Goal: Complete application form: Complete application form

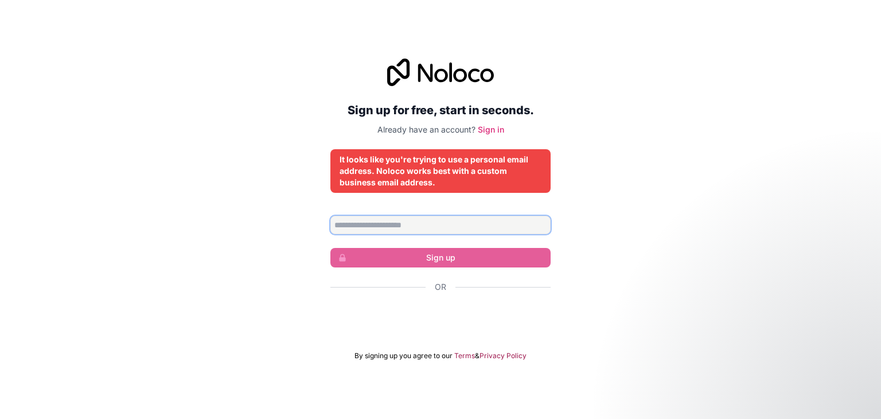
click at [364, 227] on input "Email address" at bounding box center [440, 225] width 220 height 18
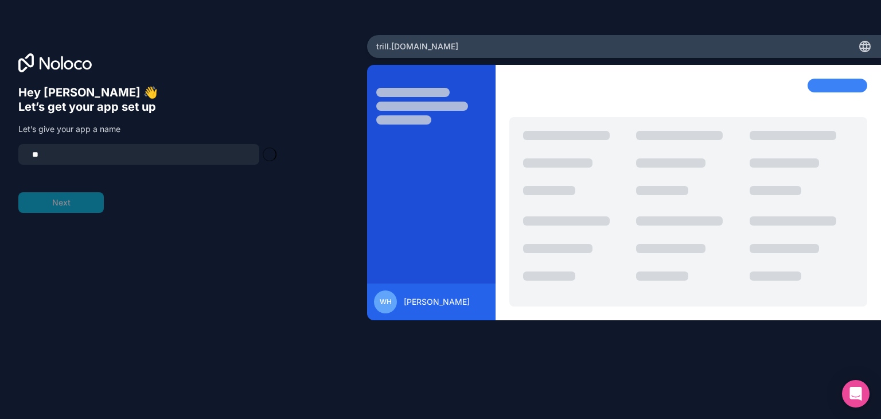
type input "*"
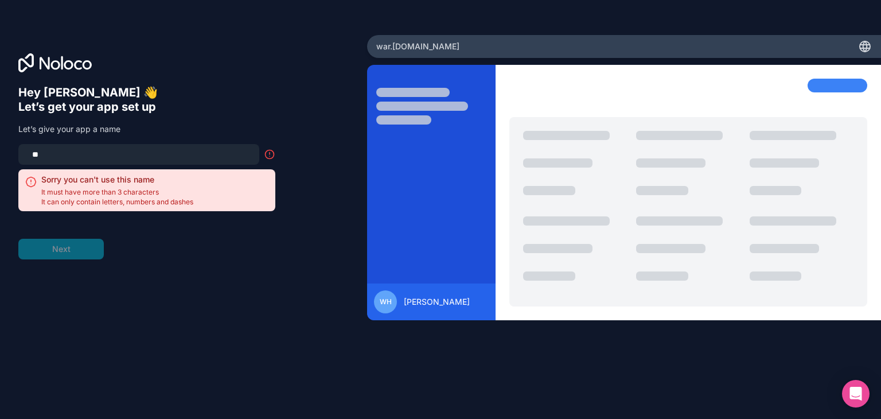
type input "*"
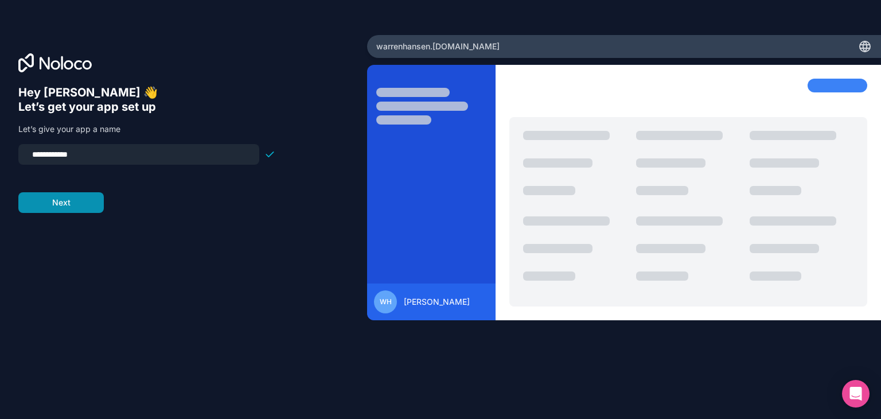
type input "**********"
click at [37, 203] on button "Next" at bounding box center [60, 202] width 85 height 21
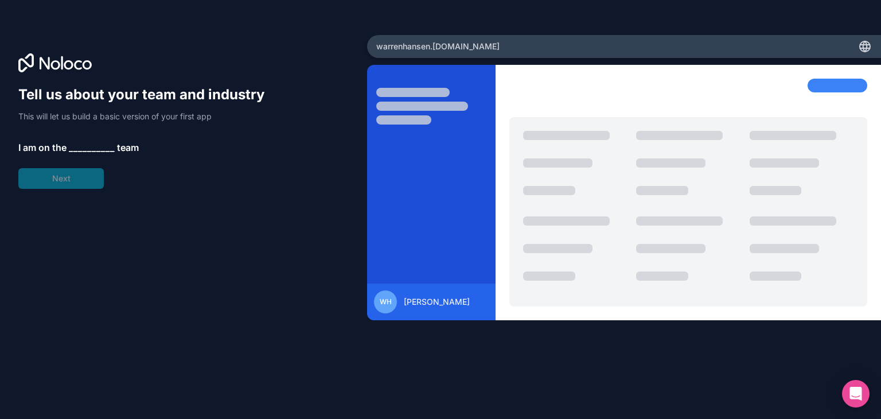
click at [74, 149] on span "__________" at bounding box center [92, 148] width 46 height 14
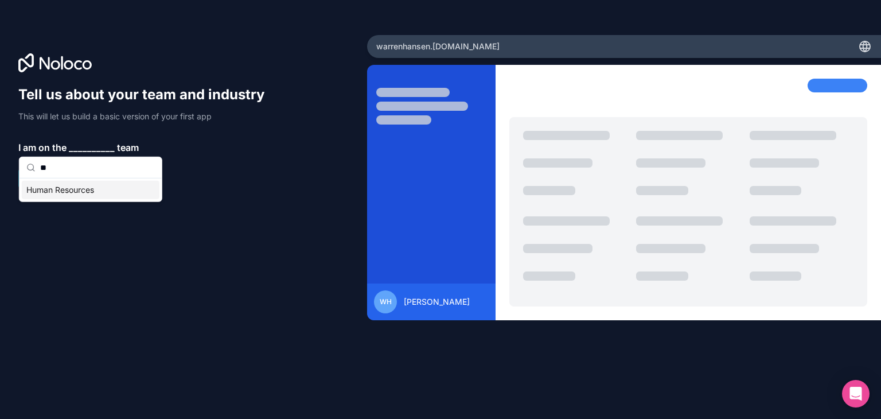
type input "*"
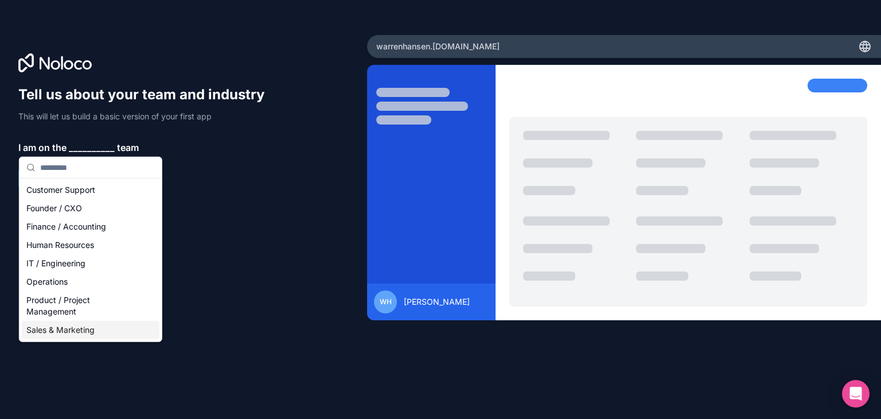
click at [67, 329] on div "Sales & Marketing" at bounding box center [91, 330] width 138 height 18
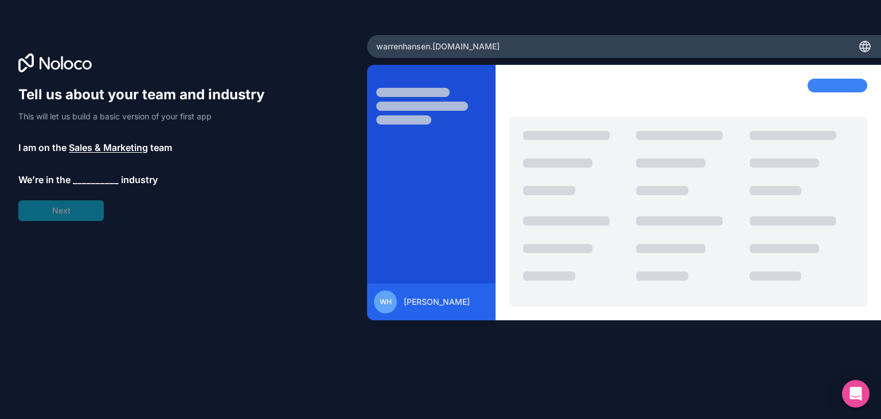
click at [82, 176] on span "__________" at bounding box center [96, 180] width 46 height 14
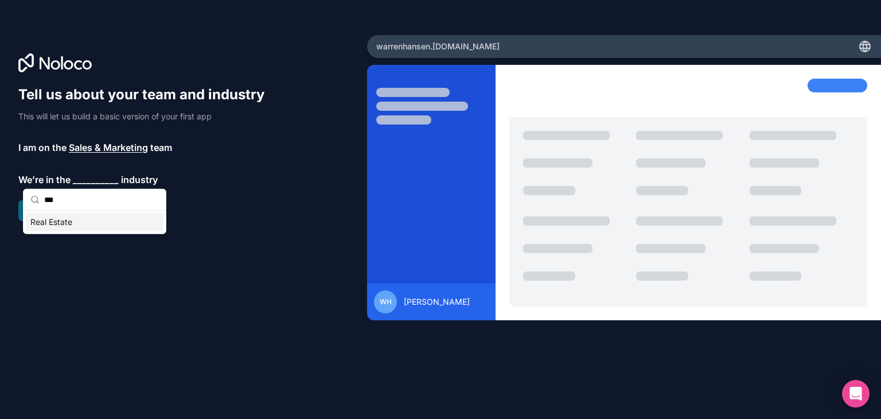
type input "***"
click at [63, 223] on div "Real Estate" at bounding box center [95, 222] width 138 height 18
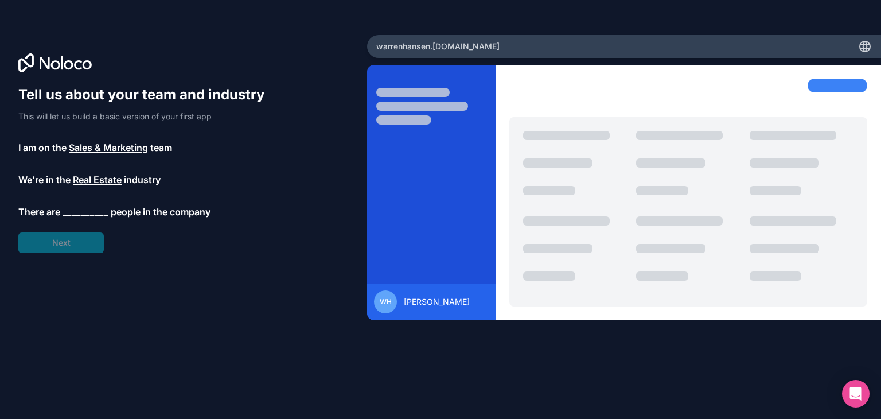
click at [75, 212] on span "__________" at bounding box center [86, 212] width 46 height 14
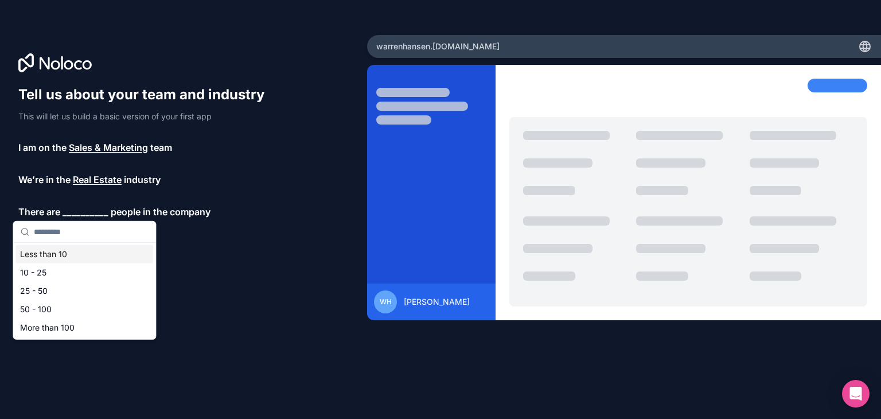
click at [62, 255] on div "Less than 10" at bounding box center [84, 254] width 138 height 18
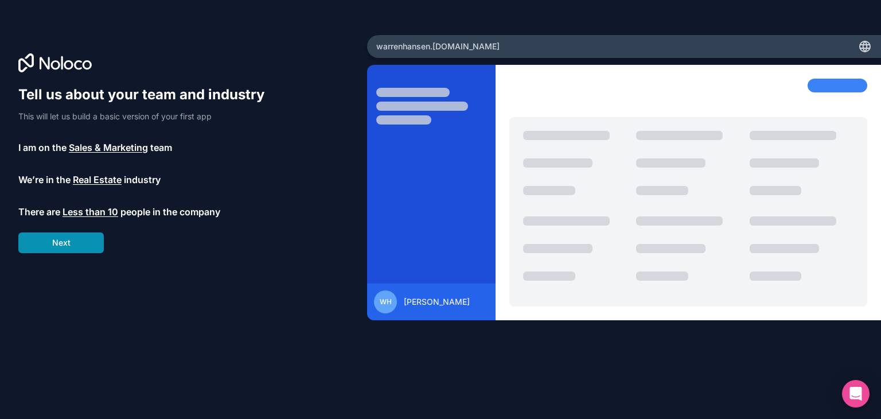
click at [64, 245] on button "Next" at bounding box center [60, 242] width 85 height 21
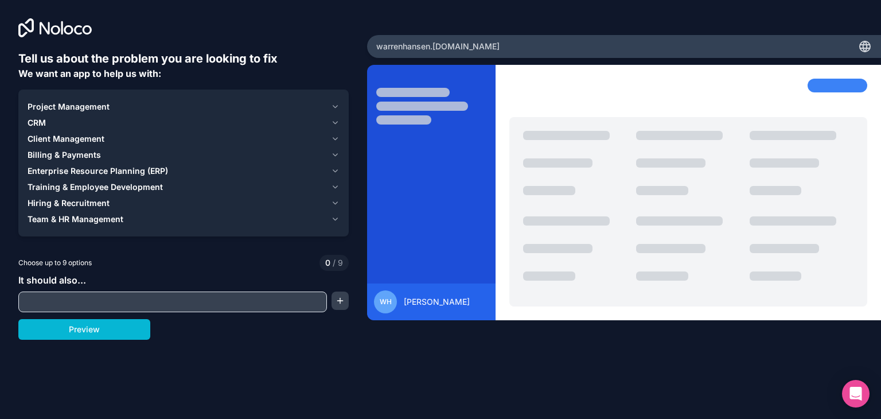
click at [336, 138] on icon "button" at bounding box center [335, 139] width 5 height 2
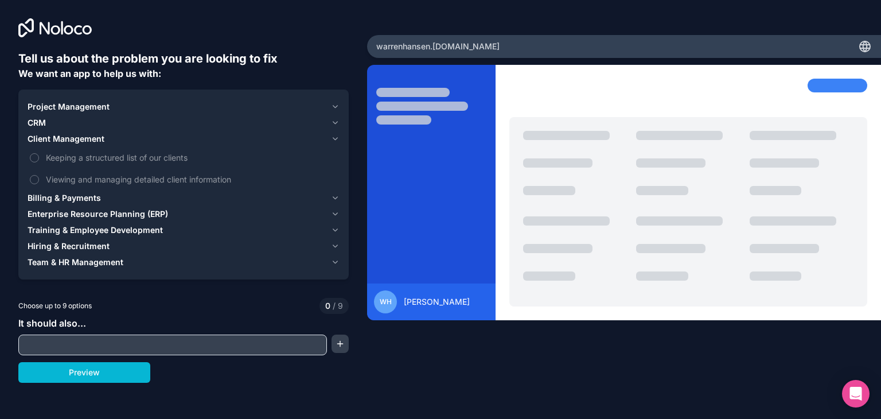
click at [83, 344] on input "text" at bounding box center [172, 345] width 303 height 16
type input "**********"
click at [335, 120] on icon "button" at bounding box center [335, 122] width 9 height 9
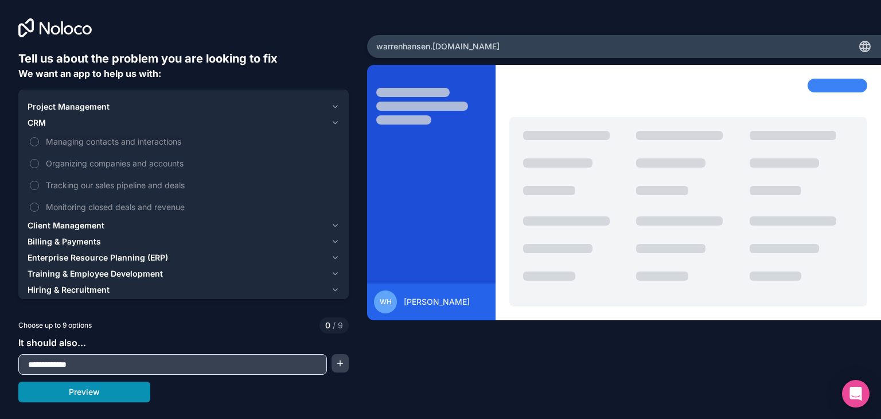
click at [81, 394] on button "Preview" at bounding box center [84, 392] width 132 height 21
click at [336, 220] on button "Client Management" at bounding box center [184, 225] width 312 height 16
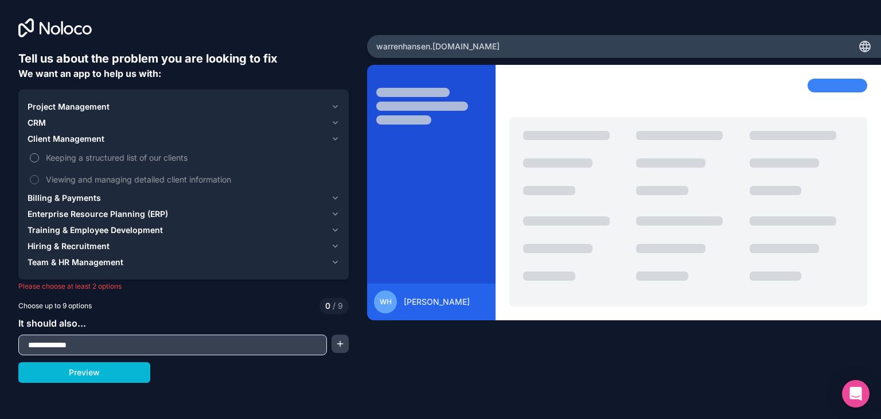
click at [34, 154] on button "Keeping a structured list of our clients" at bounding box center [34, 157] width 9 height 9
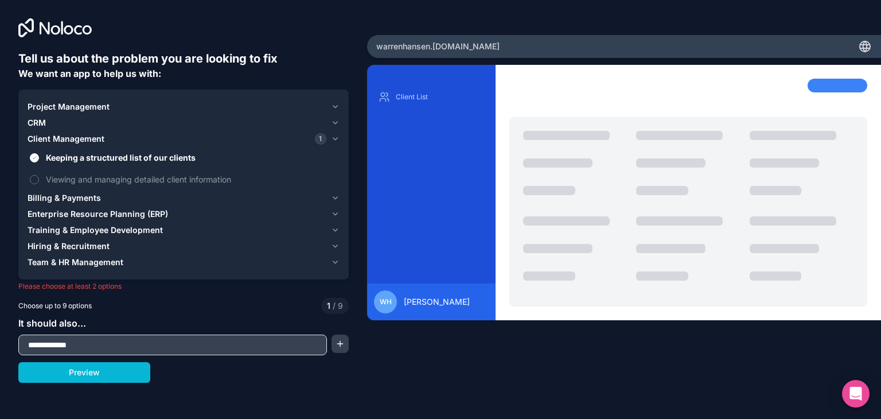
click at [333, 108] on icon "button" at bounding box center [335, 106] width 9 height 9
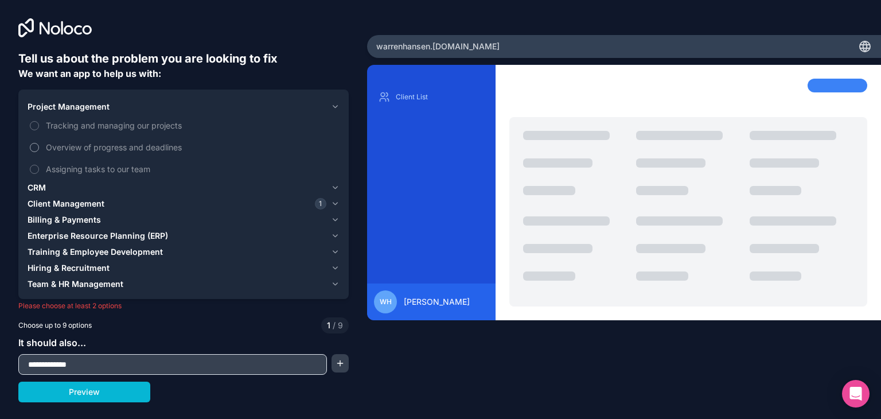
click at [37, 146] on button "Overview of progress and deadlines" at bounding box center [34, 147] width 9 height 9
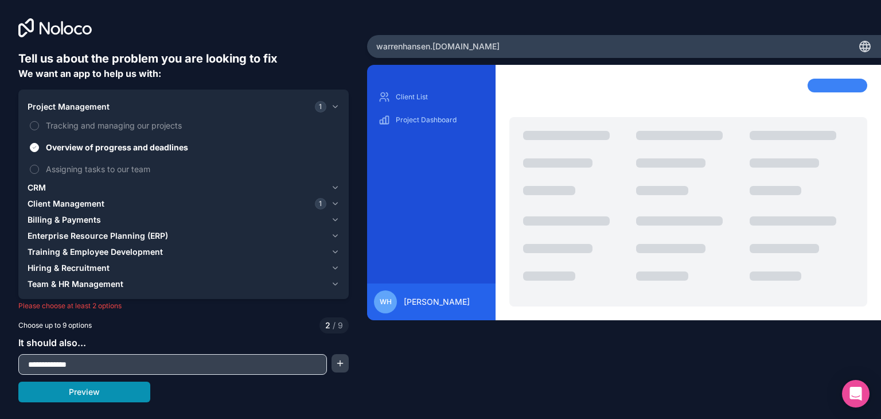
click at [72, 392] on button "Preview" at bounding box center [84, 392] width 132 height 21
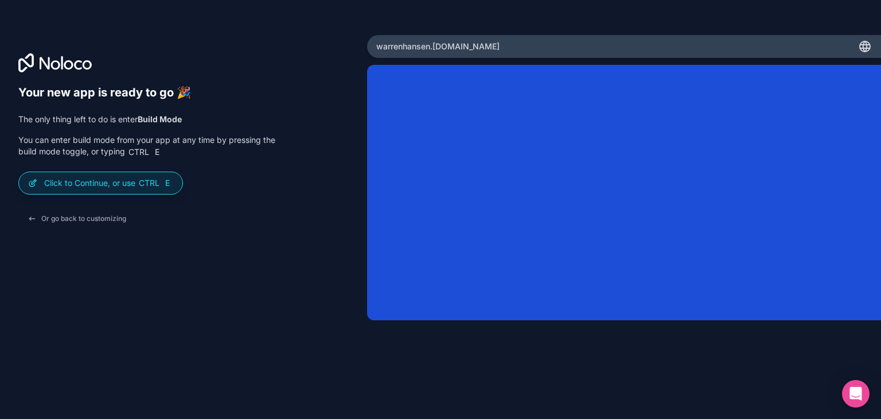
click at [256, 211] on div "Or go back to customizing" at bounding box center [146, 218] width 257 height 21
click at [63, 220] on button "Or go back to customizing" at bounding box center [76, 218] width 117 height 21
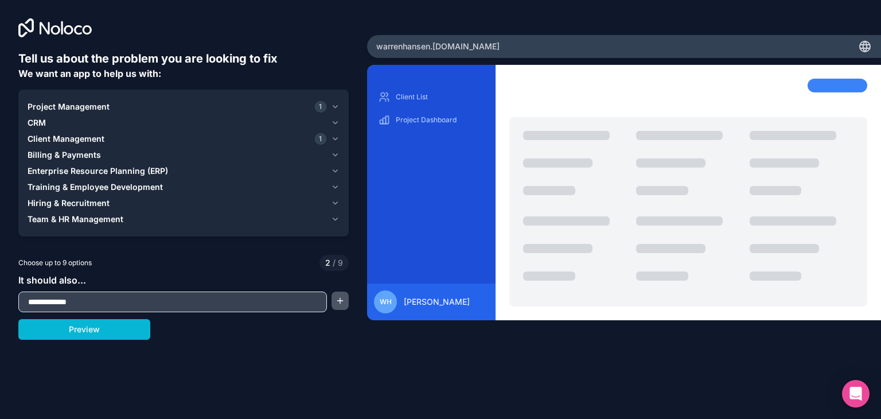
click at [337, 301] on button "button" at bounding box center [340, 300] width 17 height 18
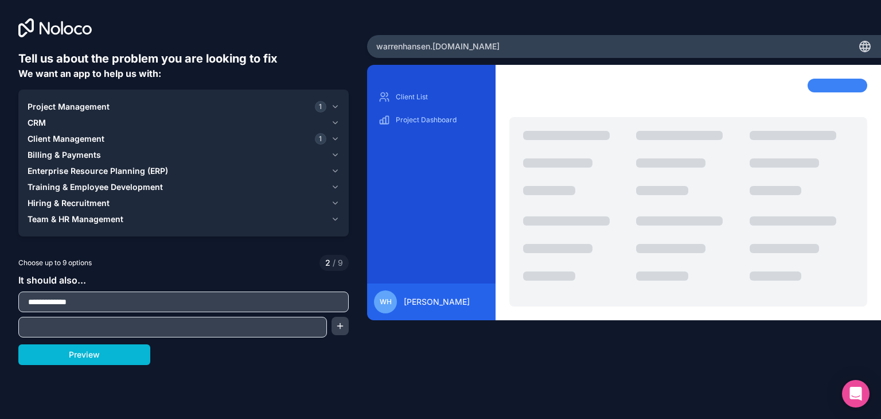
click at [156, 324] on input "text" at bounding box center [172, 327] width 303 height 16
type input "*"
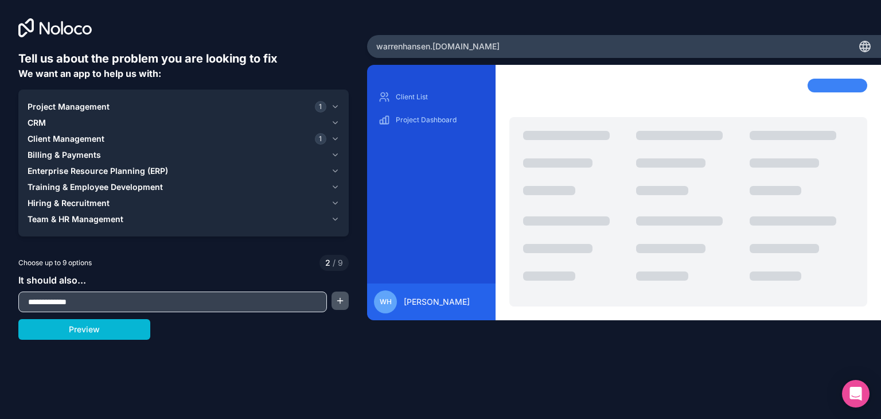
click at [344, 297] on button "button" at bounding box center [340, 300] width 17 height 18
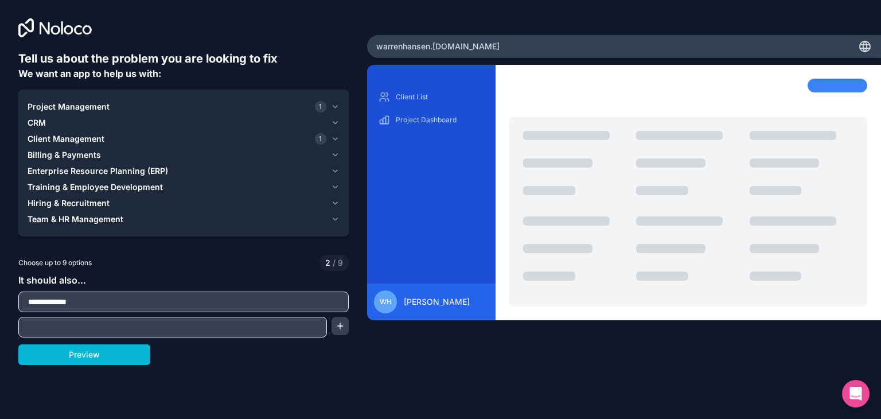
click at [83, 329] on input "text" at bounding box center [172, 327] width 303 height 16
type input "**********"
click at [343, 322] on button "button" at bounding box center [340, 326] width 17 height 18
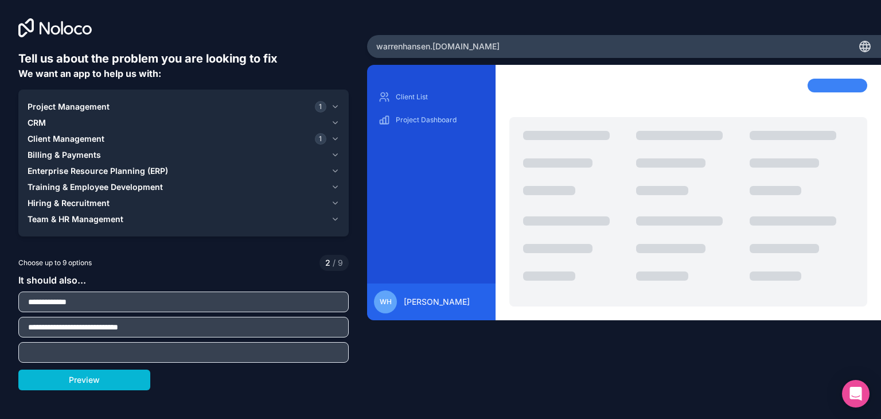
click at [98, 345] on input "text" at bounding box center [183, 352] width 325 height 16
type input "**********"
click at [74, 382] on button "Preview" at bounding box center [84, 379] width 132 height 21
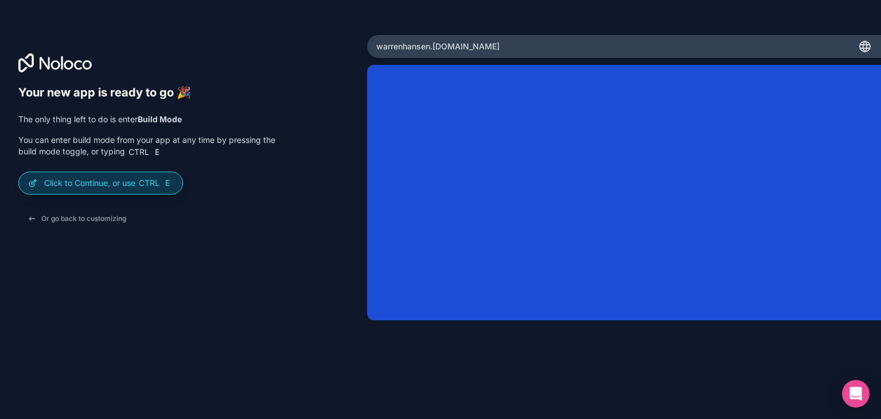
click at [129, 177] on p "Click to Continue, or use Ctrl E" at bounding box center [108, 182] width 129 height 11
